Goal: Transaction & Acquisition: Obtain resource

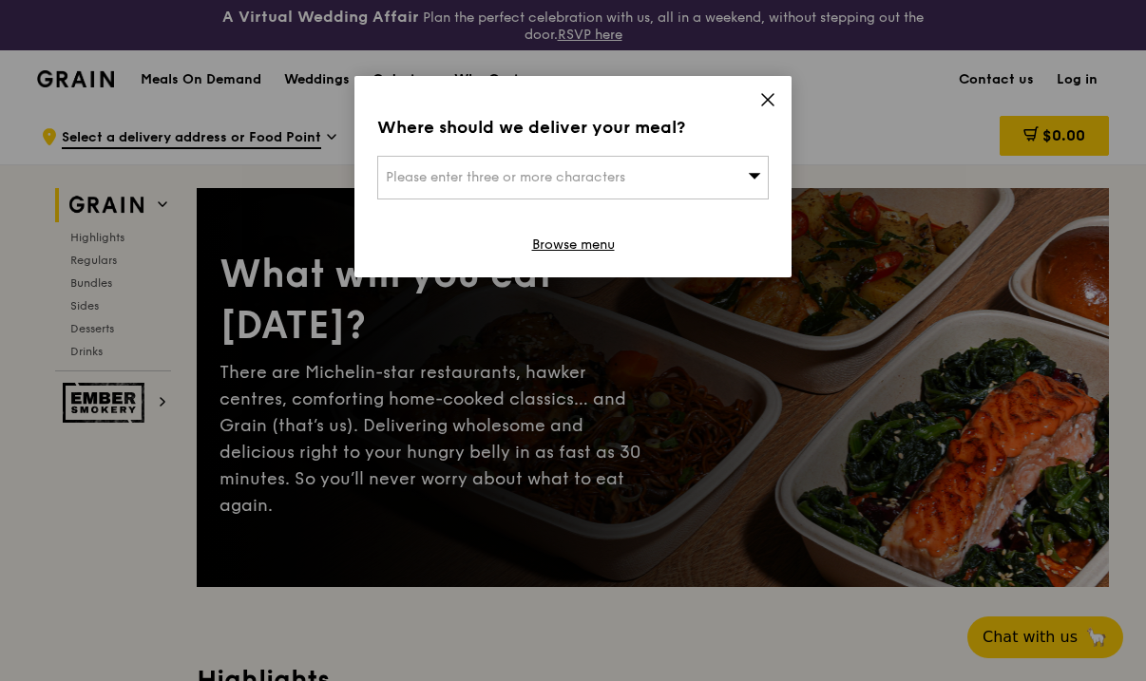
click at [768, 101] on icon at bounding box center [767, 99] width 11 height 11
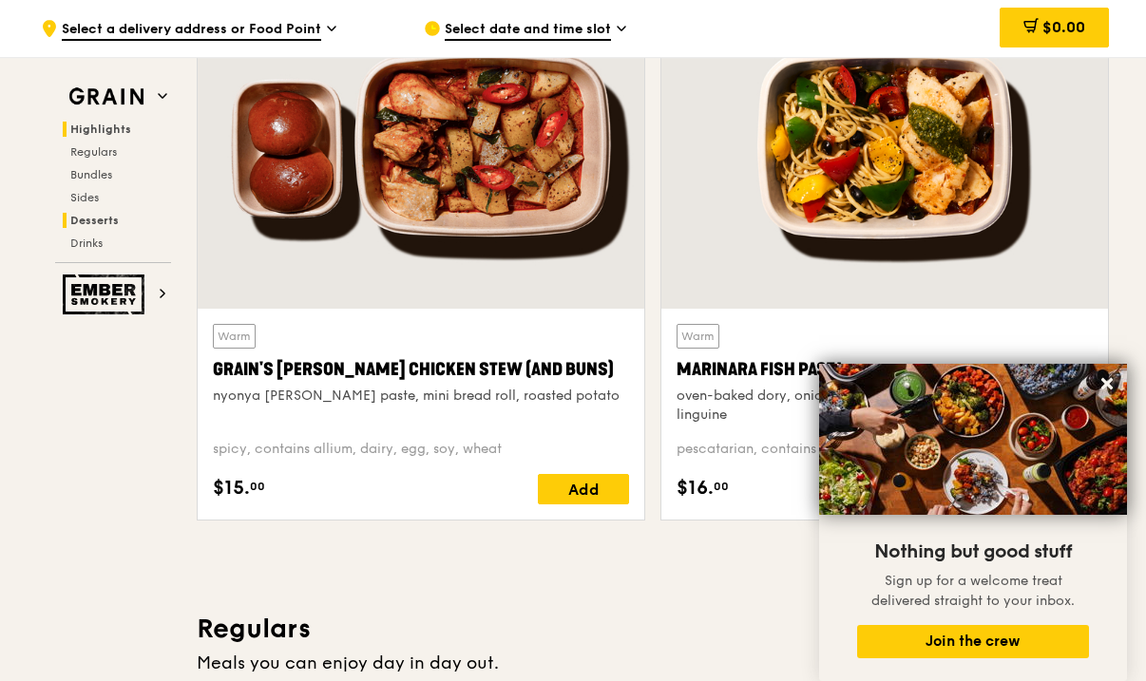
scroll to position [570, 0]
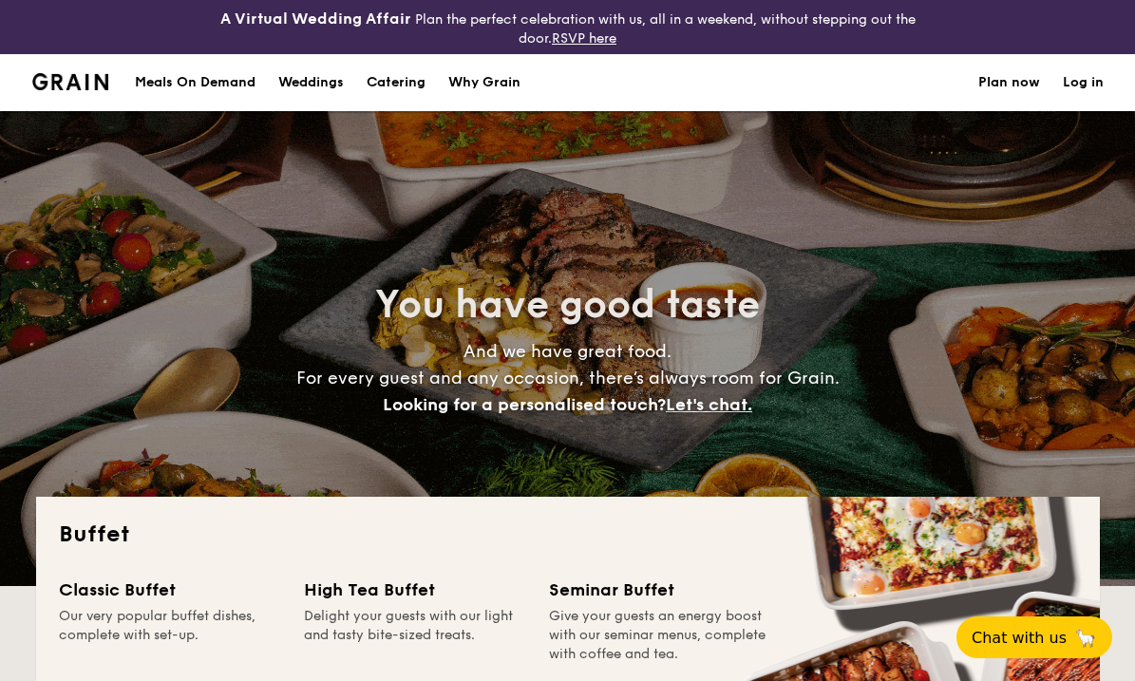
select select
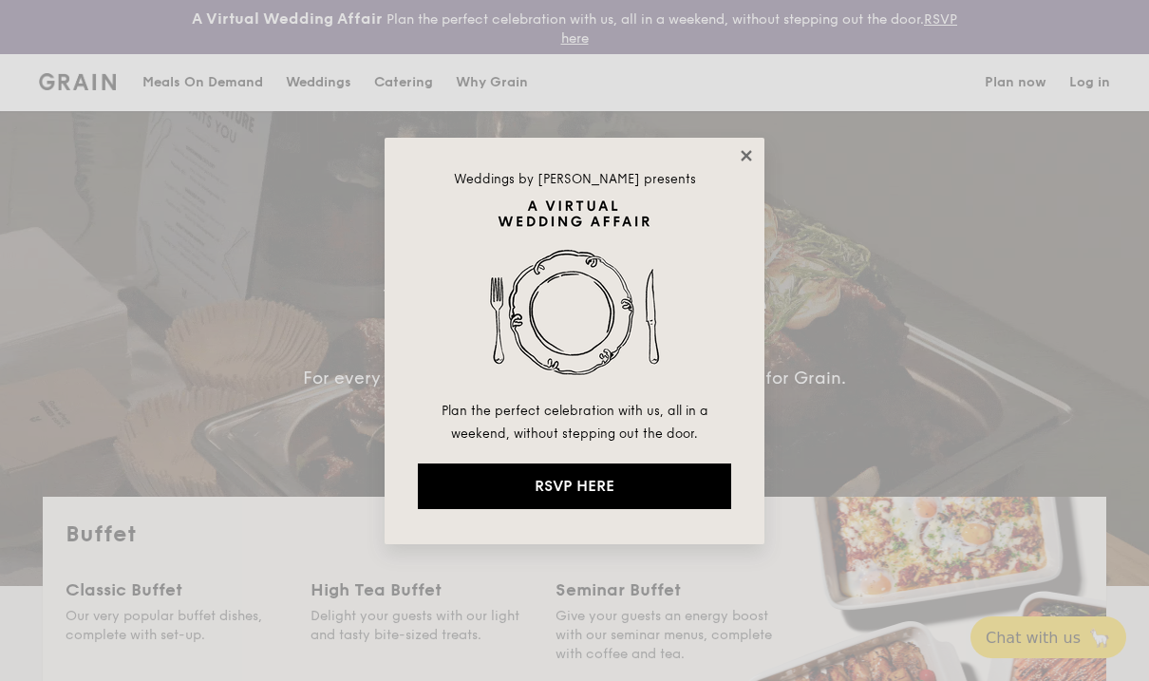
click at [746, 154] on icon at bounding box center [746, 155] width 10 height 10
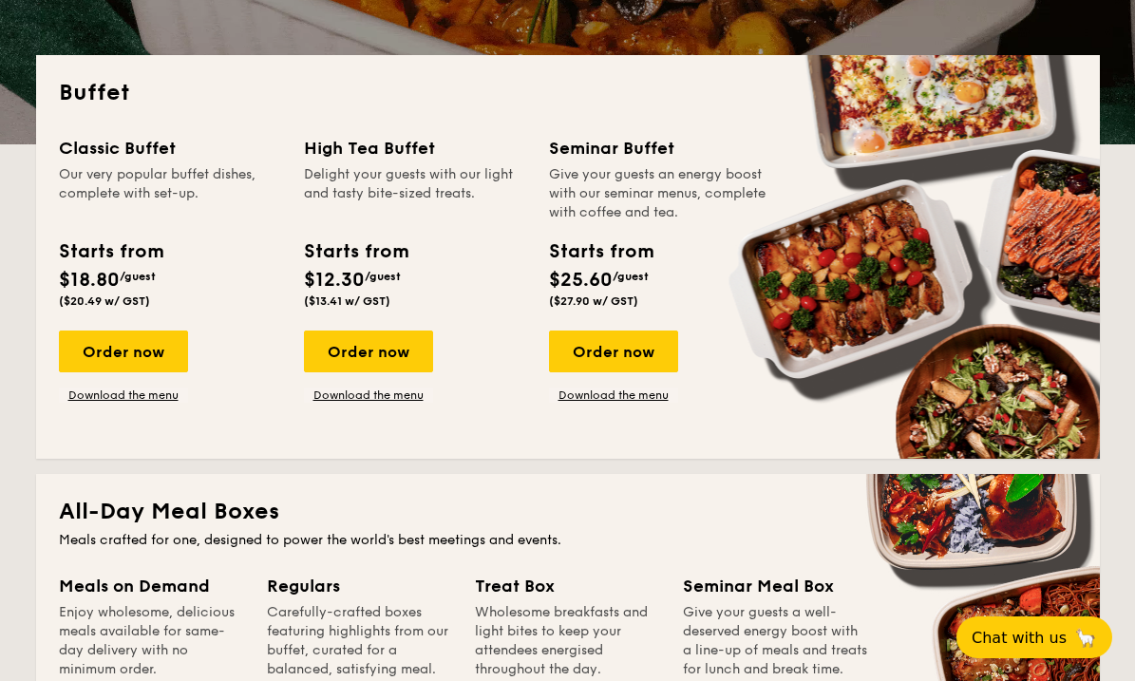
scroll to position [475, 0]
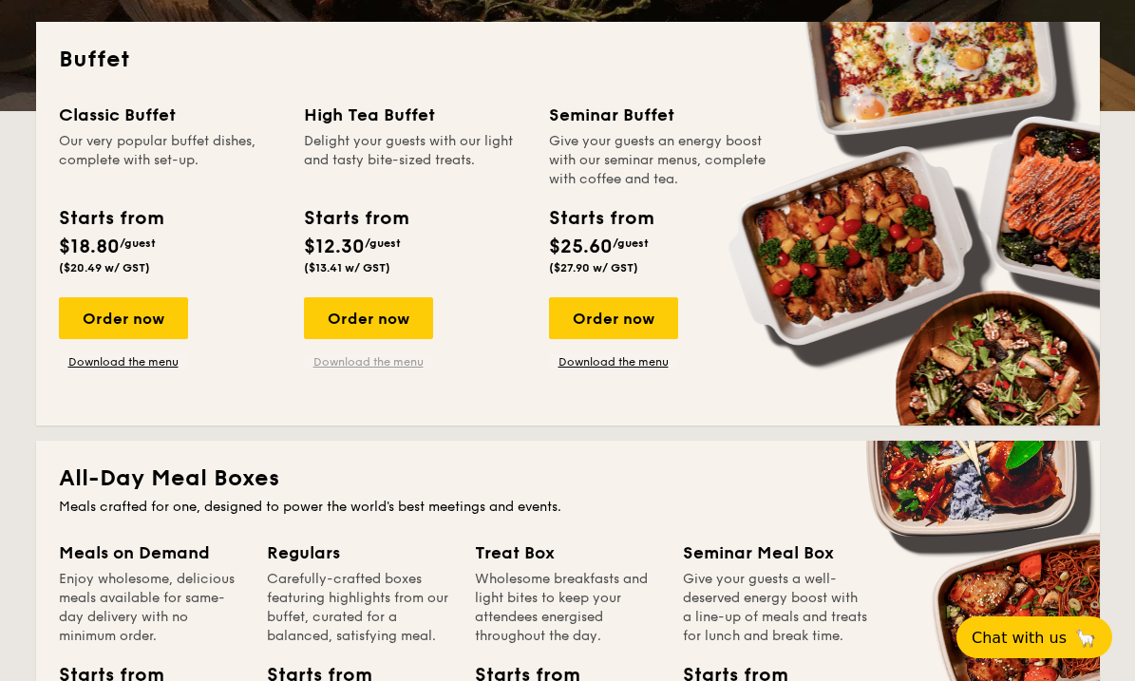
click at [403, 357] on link "Download the menu" at bounding box center [368, 361] width 129 height 15
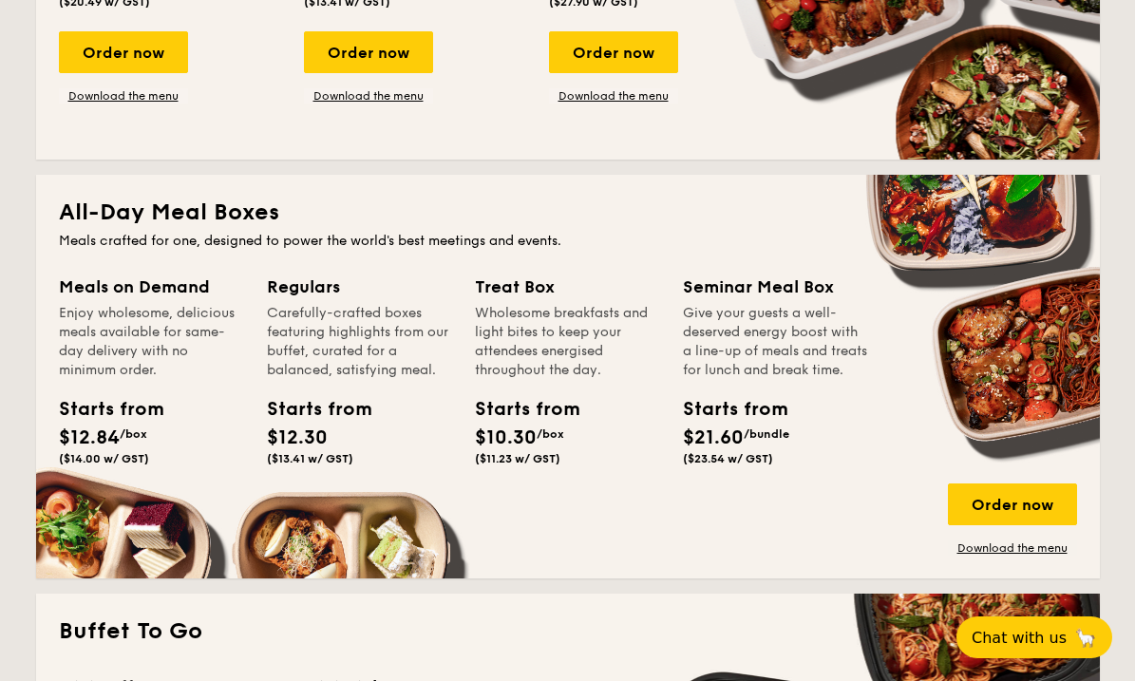
scroll to position [760, 0]
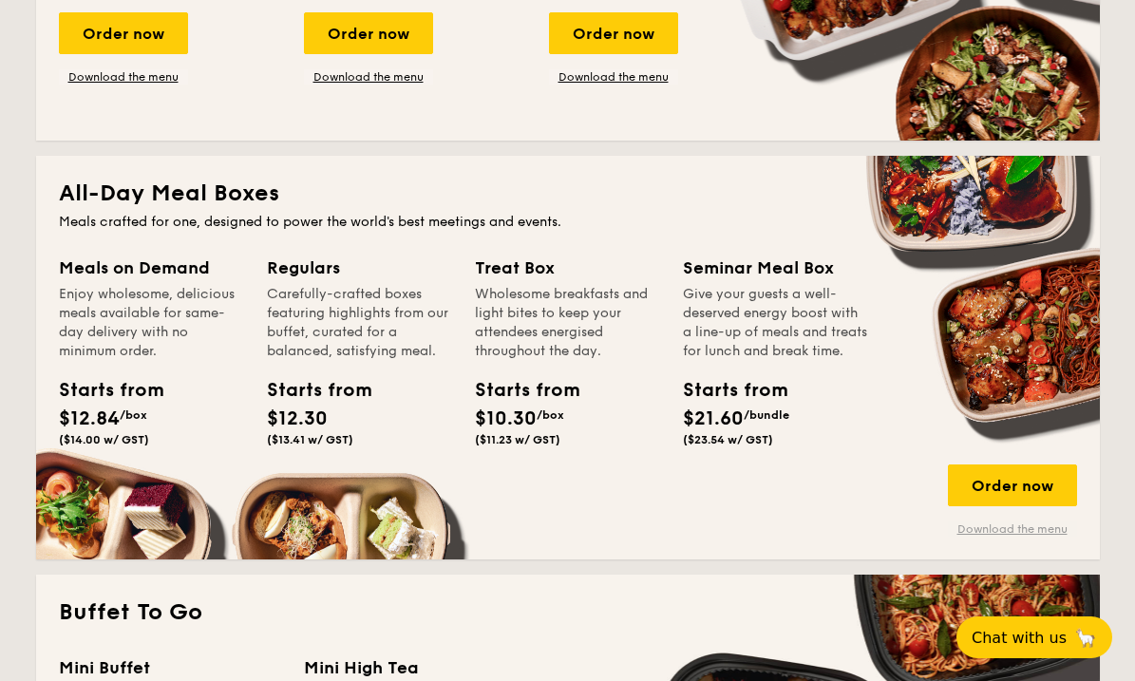
click at [978, 526] on link "Download the menu" at bounding box center [1012, 529] width 129 height 15
